Goal: Task Accomplishment & Management: Complete application form

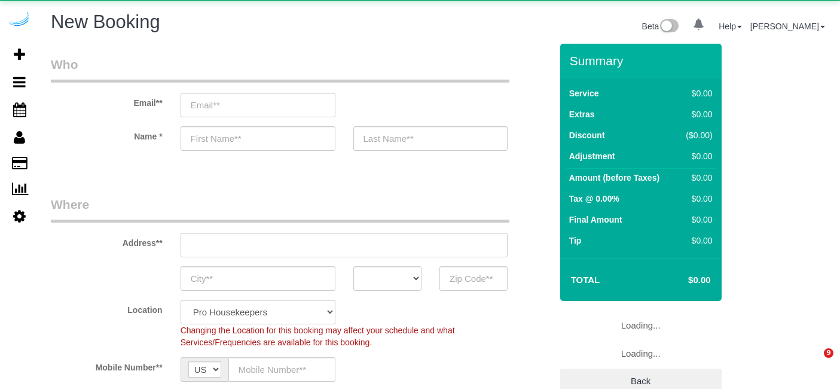
select select "4"
select select "object:3437"
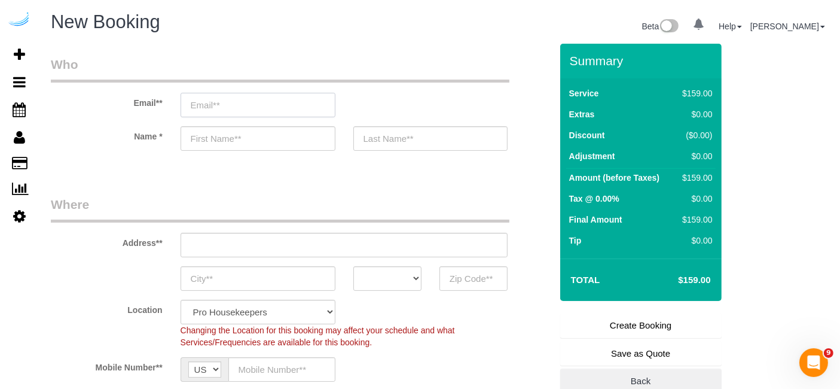
click at [257, 112] on input "email" at bounding box center [258, 105] width 155 height 25
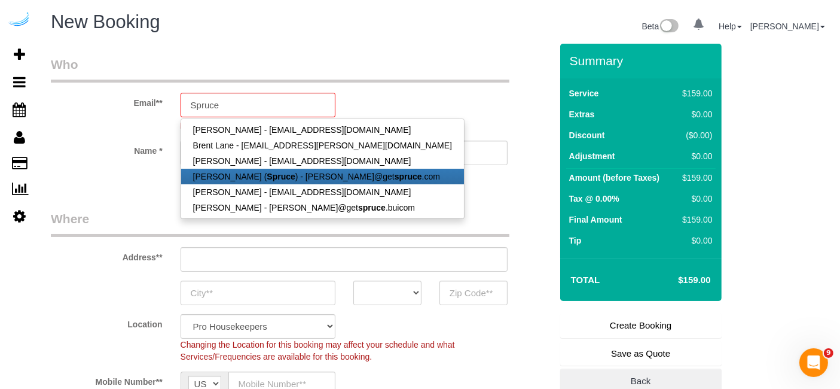
click at [267, 178] on strong "Spruce" at bounding box center [281, 177] width 28 height 10
type input "[PERSON_NAME][EMAIL_ADDRESS][DOMAIN_NAME]"
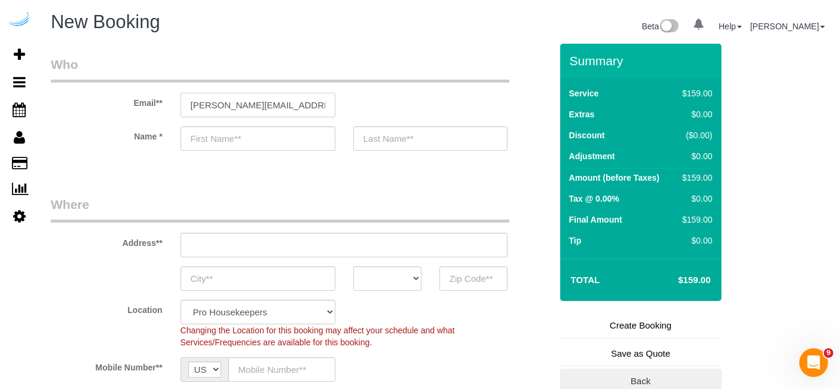
type input "[PERSON_NAME]"
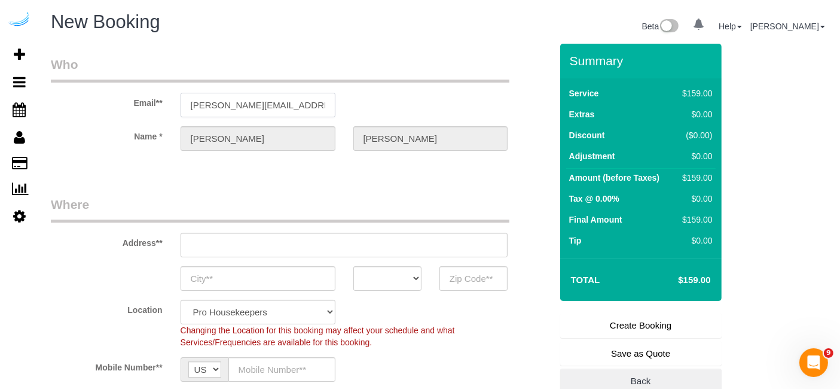
type input "[STREET_ADDRESS][PERSON_NAME]"
type input "Austin"
select select "[GEOGRAPHIC_DATA]"
type input "78704"
click at [290, 245] on input "[STREET_ADDRESS][PERSON_NAME]" at bounding box center [345, 245] width 328 height 25
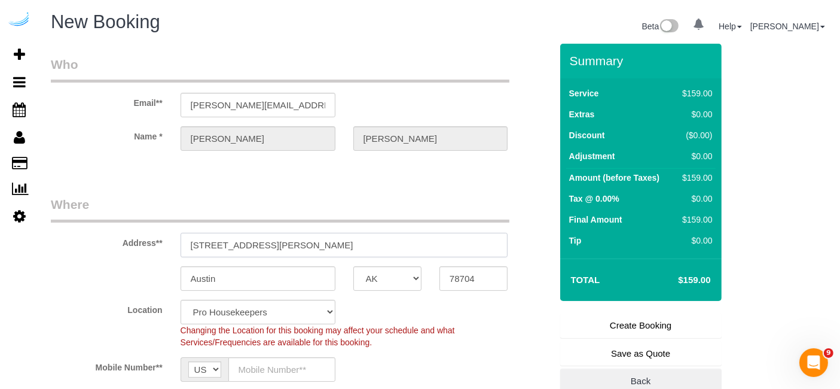
select select "9"
select select "object:3476"
paste input "[STREET_ADDRESS]"
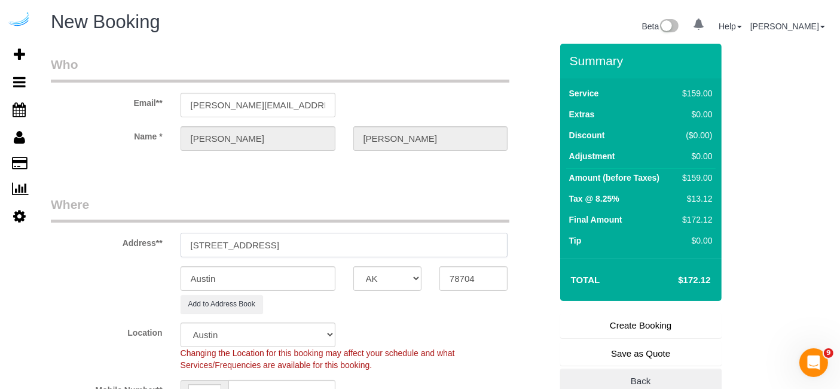
drag, startPoint x: 344, startPoint y: 246, endPoint x: 416, endPoint y: 242, distance: 71.3
click at [416, 242] on input "[STREET_ADDRESS]" at bounding box center [345, 245] width 328 height 25
type input "[STREET_ADDRESS]"
click at [458, 279] on input "78704" at bounding box center [473, 278] width 68 height 25
paste input "30309"
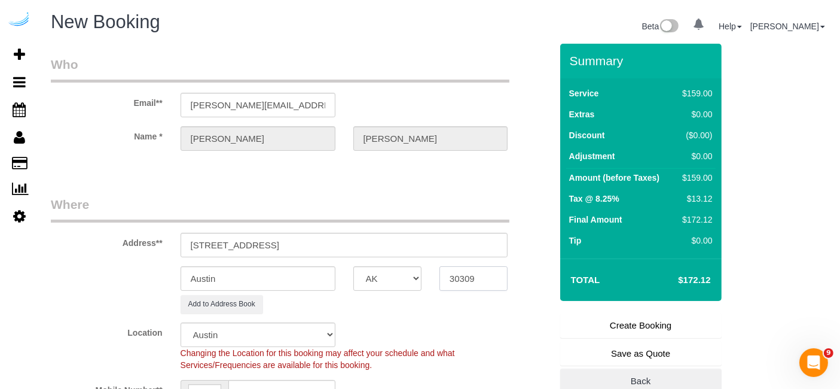
type input "30309"
click at [408, 279] on select "AK AL AR AZ CA CO CT DC DE [GEOGRAPHIC_DATA] [GEOGRAPHIC_DATA] HI IA ID IL IN K…" at bounding box center [387, 278] width 68 height 25
select select "8"
select select "object:3523"
select select "GA"
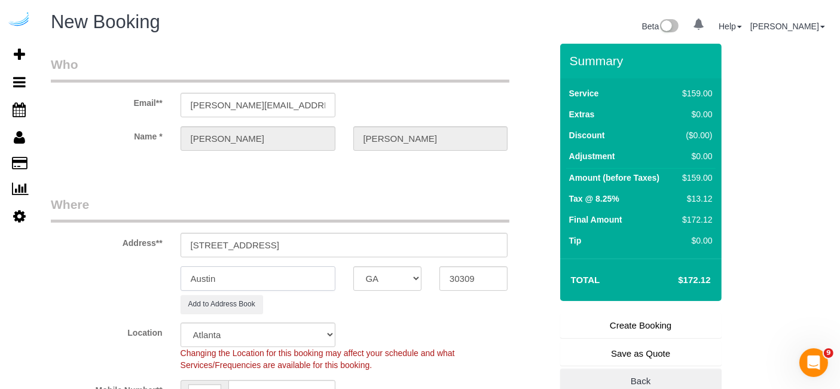
click at [287, 277] on input "Austin" at bounding box center [258, 278] width 155 height 25
type input "[GEOGRAPHIC_DATA]"
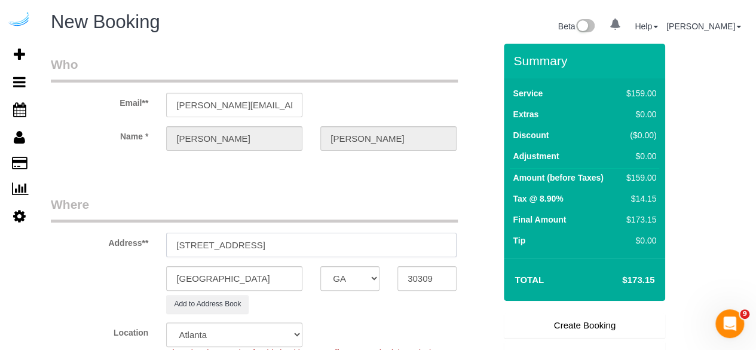
drag, startPoint x: 283, startPoint y: 245, endPoint x: 539, endPoint y: 265, distance: 256.8
click at [539, 44] on form "Who Email** [PERSON_NAME][EMAIL_ADDRESS][DOMAIN_NAME] Name * [PERSON_NAME][GEOG…" at bounding box center [398, 44] width 694 height 0
type input "[STREET_ADDRESS]"
